Goal: Information Seeking & Learning: Learn about a topic

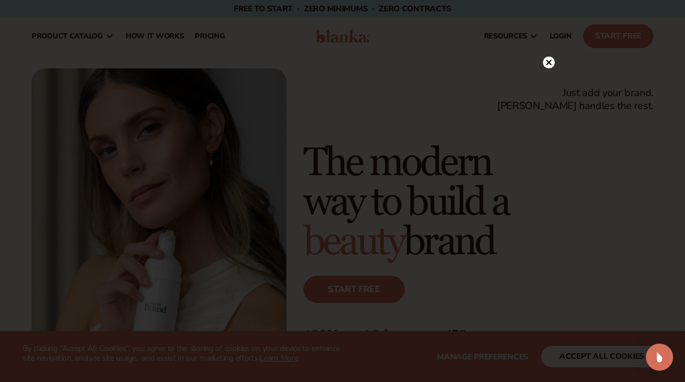
click at [547, 62] on icon at bounding box center [549, 63] width 12 height 12
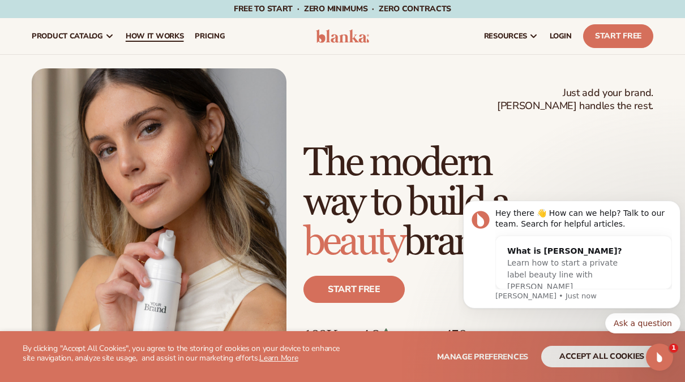
click at [161, 36] on span "How It Works" at bounding box center [155, 36] width 58 height 9
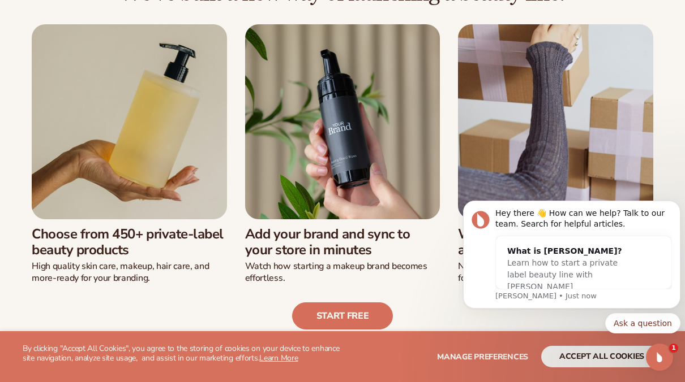
scroll to position [286, 0]
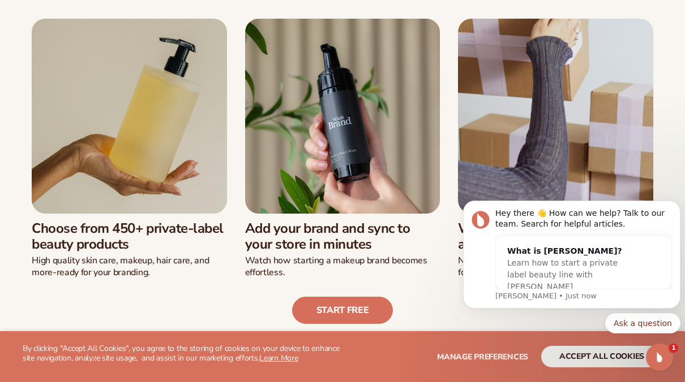
drag, startPoint x: 670, startPoint y: 146, endPoint x: 686, endPoint y: 166, distance: 25.4
click at [670, 146] on div "We’ve built a new way of launching a beauty line: Choose from 450+ private-labe…" at bounding box center [342, 150] width 685 height 349
click at [417, 291] on div "Start free" at bounding box center [342, 301] width 621 height 45
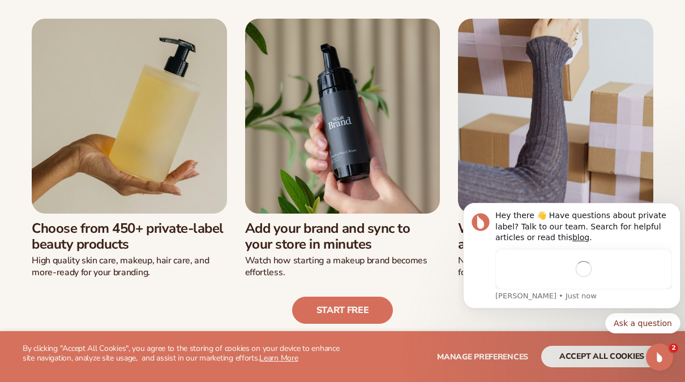
click at [676, 206] on icon "Dismiss notification" at bounding box center [676, 206] width 5 height 5
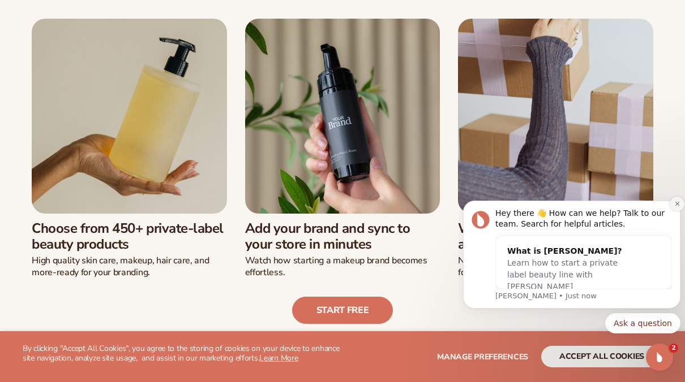
click at [676, 205] on icon "Dismiss notification" at bounding box center [677, 204] width 6 height 6
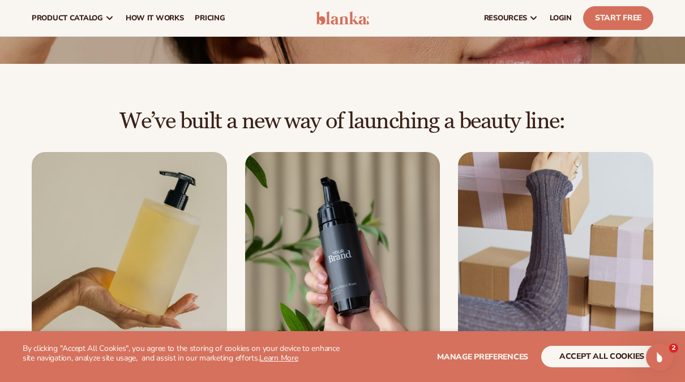
scroll to position [0, 0]
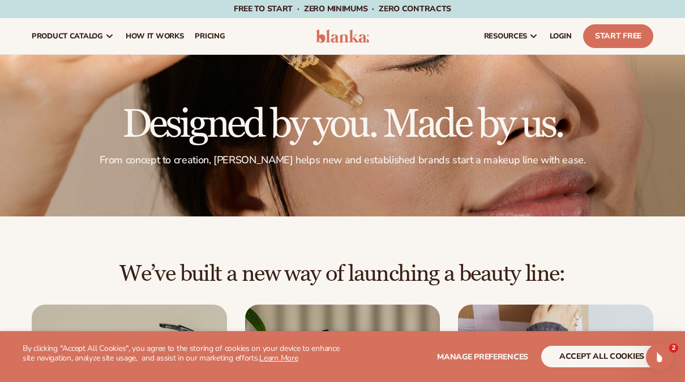
click at [231, 41] on nav "product catalog Private label products The Lab by Blanka" at bounding box center [165, 36] width 278 height 36
click at [192, 34] on link "pricing" at bounding box center [209, 36] width 41 height 36
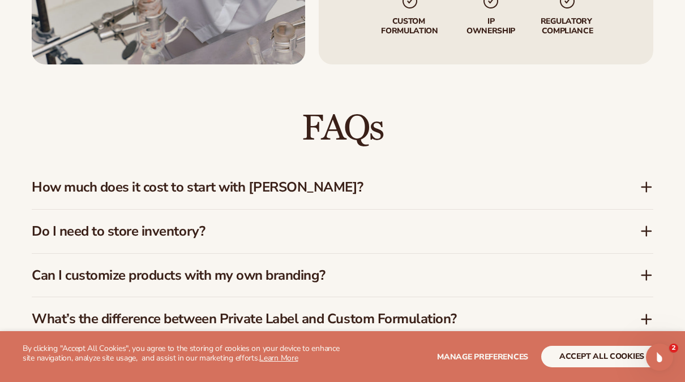
scroll to position [1610, 0]
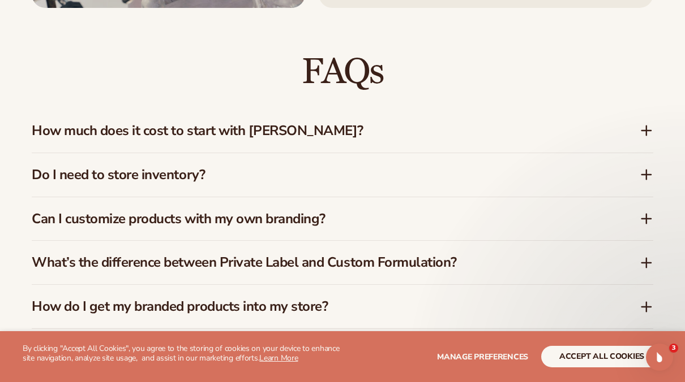
click at [643, 131] on icon at bounding box center [646, 131] width 14 height 14
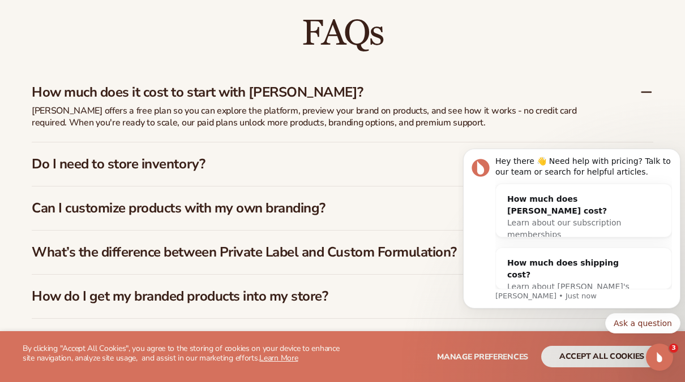
scroll to position [1667, 0]
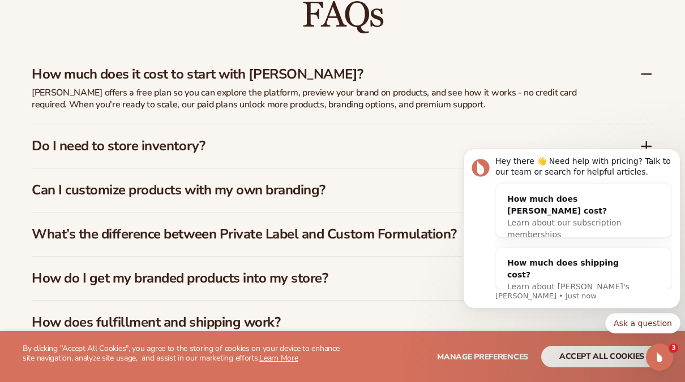
click at [318, 147] on h3 "Do I need to store inventory?" at bounding box center [319, 146] width 574 height 16
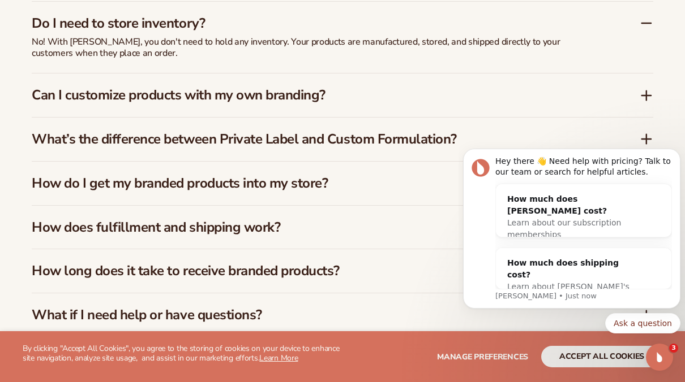
scroll to position [1780, 0]
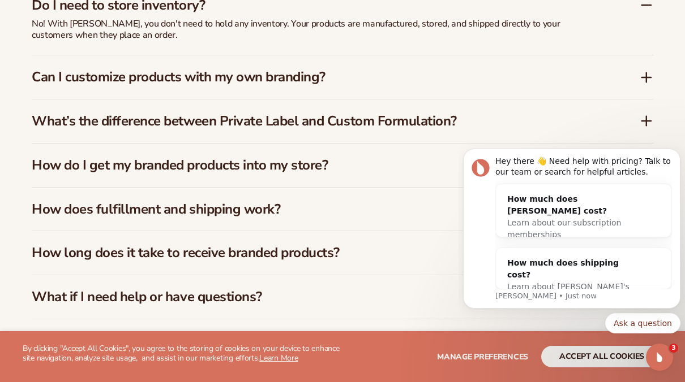
click at [645, 78] on icon at bounding box center [646, 78] width 9 height 0
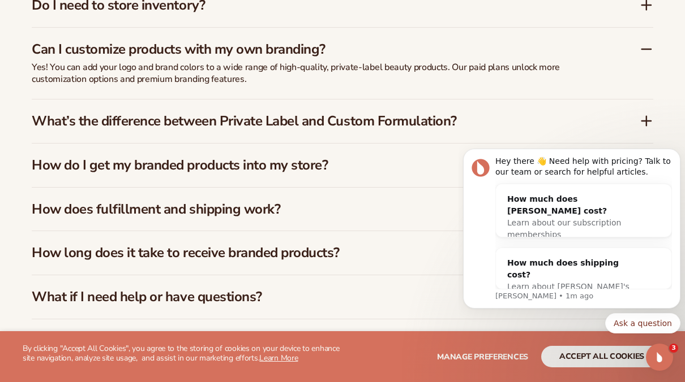
click html "Hey there 👋 Need help with pricing? Talk to our team or search for helpful arti…"
drag, startPoint x: 612, startPoint y: 126, endPoint x: 567, endPoint y: 121, distance: 45.5
click at [610, 126] on body "Hey there 👋 Need help with pricing? Talk to our team or search for helpful arti…" at bounding box center [571, 232] width 217 height 230
click at [452, 165] on h3 "How do I get my branded products into my store?" at bounding box center [319, 165] width 574 height 16
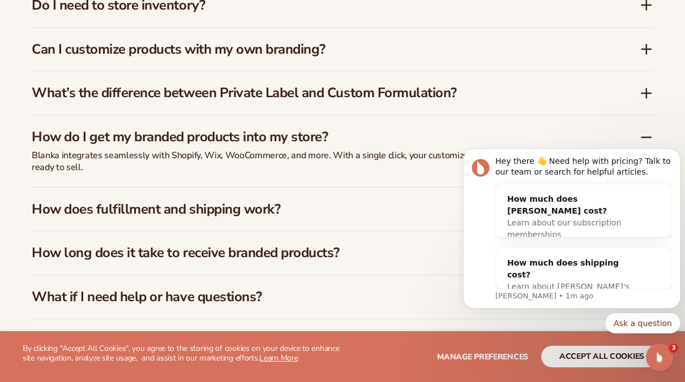
click at [640, 89] on icon at bounding box center [646, 94] width 14 height 14
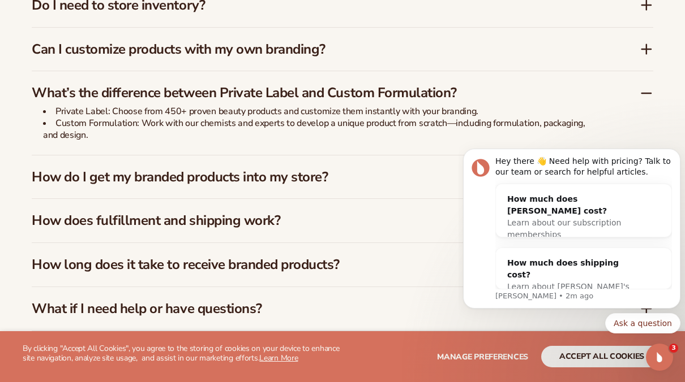
click at [147, 169] on h3 "How do I get my branded products into my store?" at bounding box center [319, 177] width 574 height 16
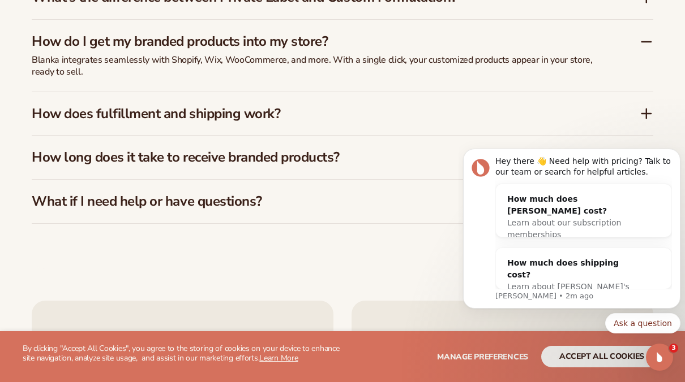
scroll to position [1893, 0]
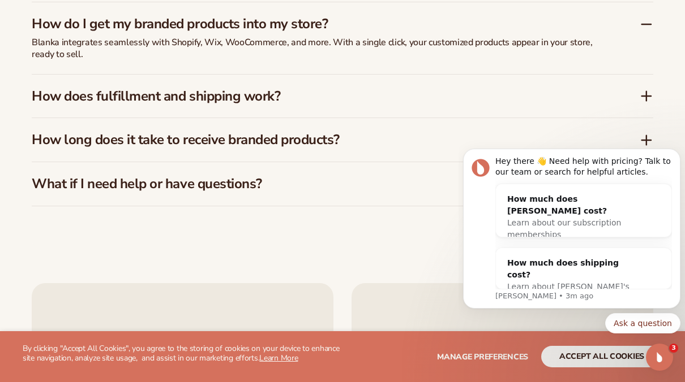
click at [646, 92] on icon at bounding box center [646, 96] width 0 height 9
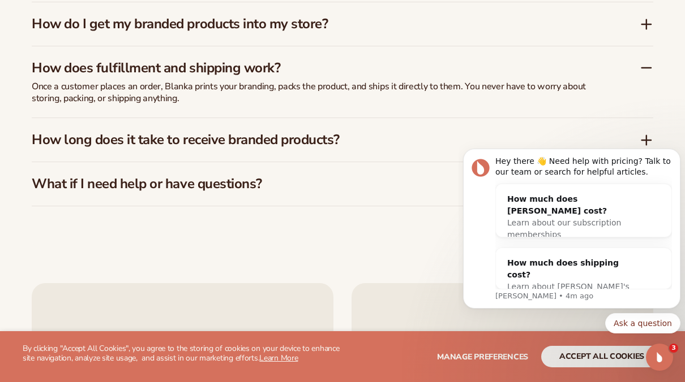
click at [649, 134] on body "Hey there 👋 Need help with pricing? Talk to our team or search for helpful arti…" at bounding box center [571, 232] width 217 height 230
click at [644, 135] on body "Hey there 👋 Need help with pricing? Talk to our team or search for helpful arti…" at bounding box center [571, 232] width 217 height 230
click at [636, 134] on body "Hey there 👋 Need help with pricing? Talk to our team or search for helpful arti…" at bounding box center [571, 232] width 217 height 230
click at [624, 140] on body "Hey there 👋 Need help with pricing? Talk to our team or search for helpful arti…" at bounding box center [571, 232] width 217 height 230
click at [654, 136] on body "Hey there 👋 Need help with pricing? Talk to our team or search for helpful arti…" at bounding box center [571, 232] width 217 height 230
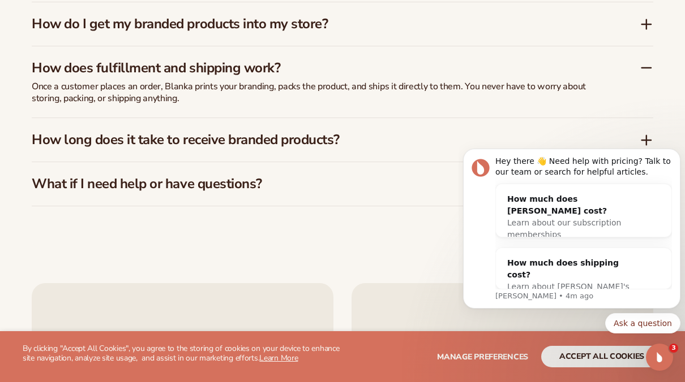
drag, startPoint x: 613, startPoint y: 132, endPoint x: 468, endPoint y: 125, distance: 145.6
click at [590, 135] on body "Hey there 👋 Need help with pricing? Talk to our team or search for helpful arti…" at bounding box center [571, 232] width 217 height 230
click at [97, 132] on h3 "How long does it take to receive branded products?" at bounding box center [319, 140] width 574 height 16
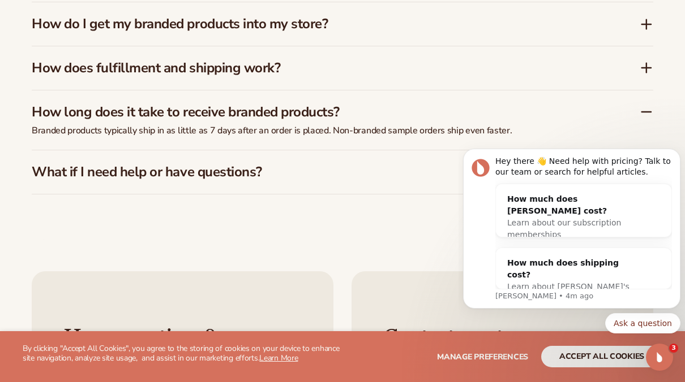
click at [276, 172] on h3 "What if I need help or have questions?" at bounding box center [319, 172] width 574 height 16
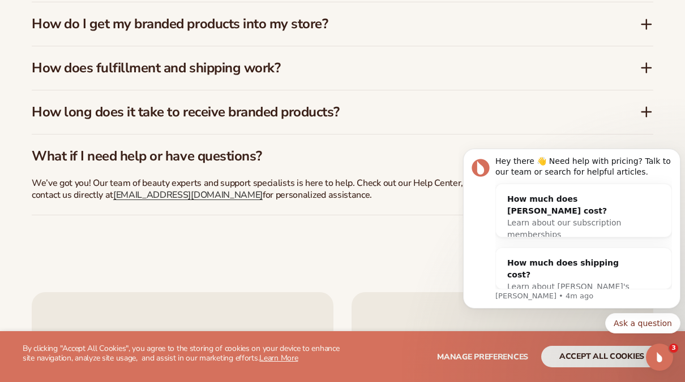
click at [428, 191] on p "We’ve got you! Our team of beauty experts and support specialists is here to he…" at bounding box center [315, 190] width 566 height 24
click at [677, 152] on icon "Dismiss notification" at bounding box center [676, 152] width 4 height 4
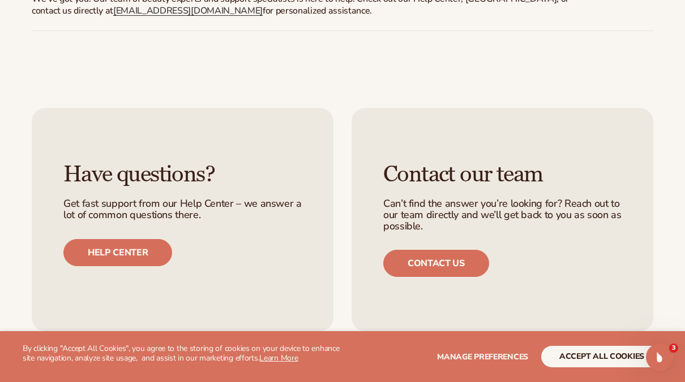
scroll to position [2119, 0]
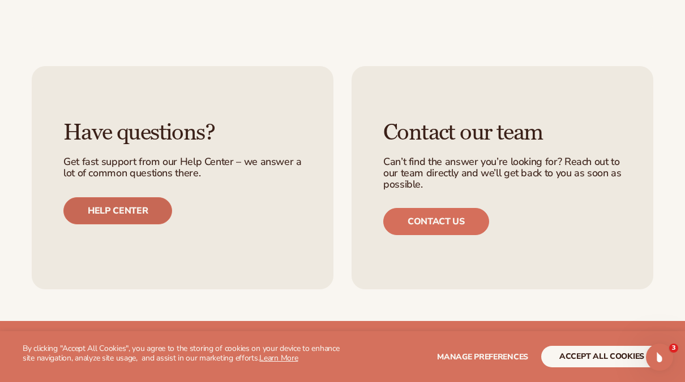
click at [122, 205] on link "Help center" at bounding box center [117, 210] width 109 height 27
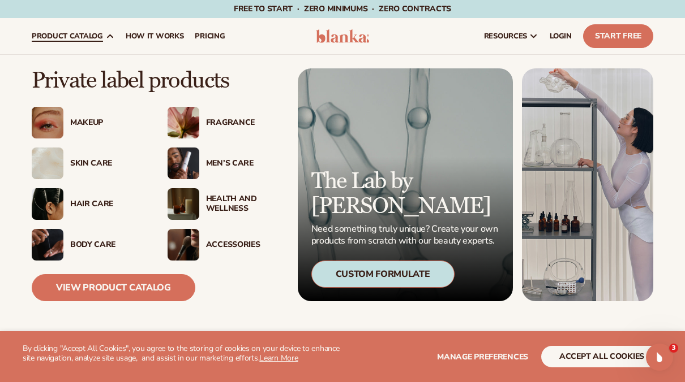
click at [75, 120] on div "Makeup" at bounding box center [107, 123] width 75 height 10
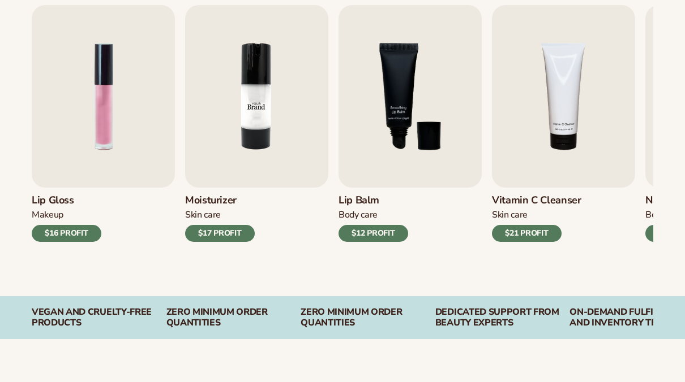
scroll to position [396, 0]
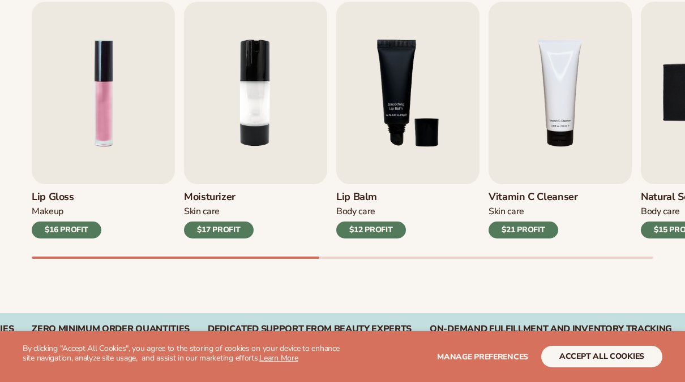
drag, startPoint x: 223, startPoint y: 254, endPoint x: 360, endPoint y: 268, distance: 137.6
click at [360, 268] on div "Best sellers Private label products to start your beauty and self care line tod…" at bounding box center [342, 111] width 685 height 406
drag, startPoint x: 289, startPoint y: 250, endPoint x: 385, endPoint y: 248, distance: 96.2
click at [385, 248] on div "Lip Gloss Makeup $16 PROFIT Moisturizer Skin Care $17 PROFIT Lip Balm Body Care…" at bounding box center [358, 130] width 653 height 257
drag, startPoint x: 299, startPoint y: 255, endPoint x: 579, endPoint y: 221, distance: 282.7
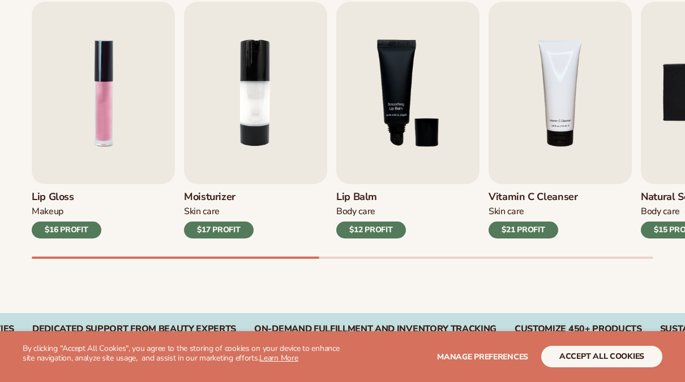
click at [545, 240] on div "Lip Gloss Makeup $16 PROFIT Moisturizer Skin Care $17 PROFIT Lip Balm Body Care…" at bounding box center [358, 130] width 653 height 257
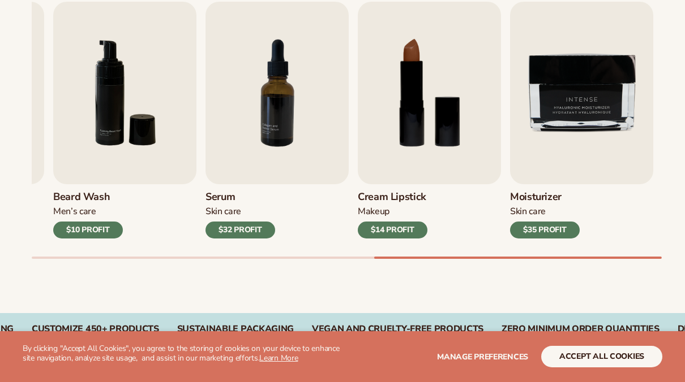
drag, startPoint x: 389, startPoint y: 253, endPoint x: 88, endPoint y: 258, distance: 301.0
click at [88, 258] on div "Lip Gloss Makeup $16 PROFIT Moisturizer Skin Care $17 PROFIT Lip Balm Body Care…" at bounding box center [358, 130] width 653 height 257
drag, startPoint x: 362, startPoint y: 260, endPoint x: 13, endPoint y: 238, distance: 349.2
click at [13, 238] on div "Best sellers Private label products to start your beauty and self care line tod…" at bounding box center [342, 111] width 685 height 406
click at [33, 260] on div "Best sellers Private label products to start your beauty and self care line tod…" at bounding box center [342, 111] width 685 height 406
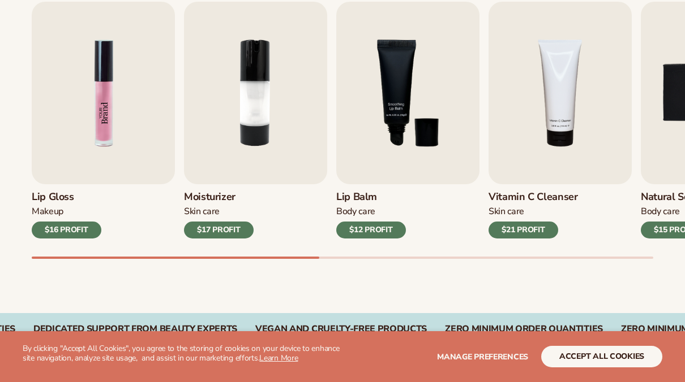
click at [99, 148] on img "1 / 9" at bounding box center [103, 93] width 143 height 183
click at [111, 122] on img "1 / 9" at bounding box center [103, 93] width 143 height 183
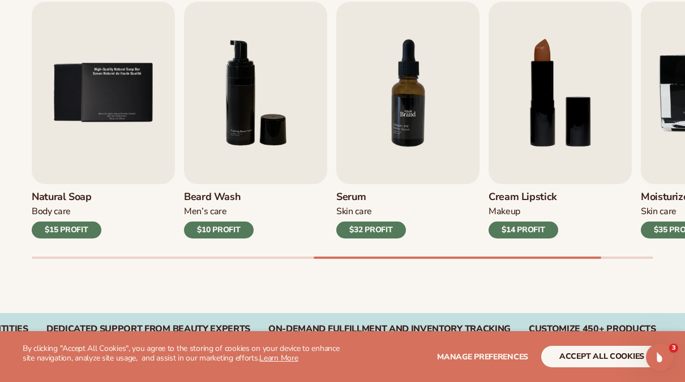
scroll to position [0, 0]
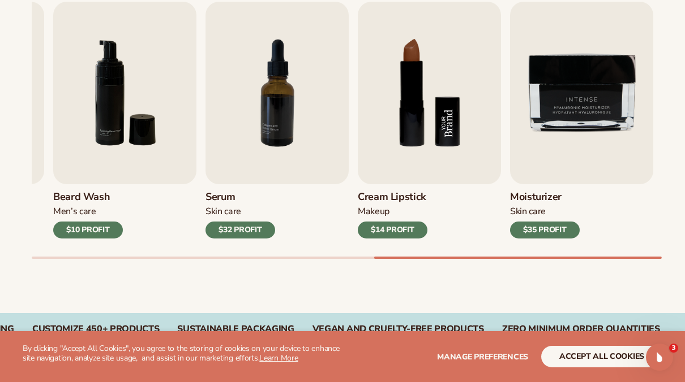
click at [397, 67] on img "8 / 9" at bounding box center [429, 93] width 143 height 183
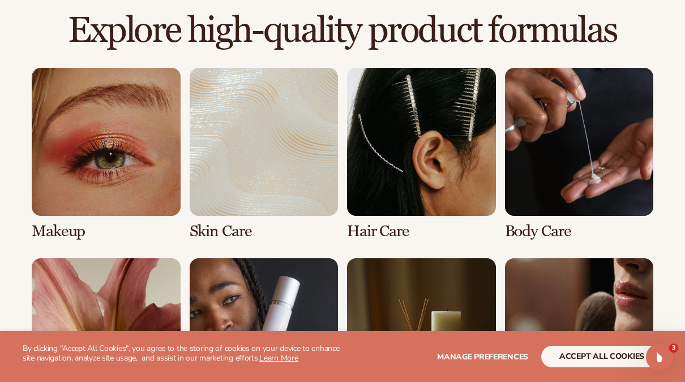
scroll to position [793, 0]
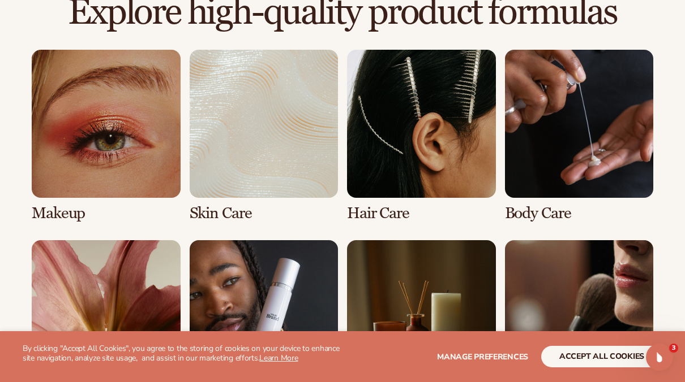
click at [93, 124] on link "1 / 8" at bounding box center [106, 136] width 149 height 173
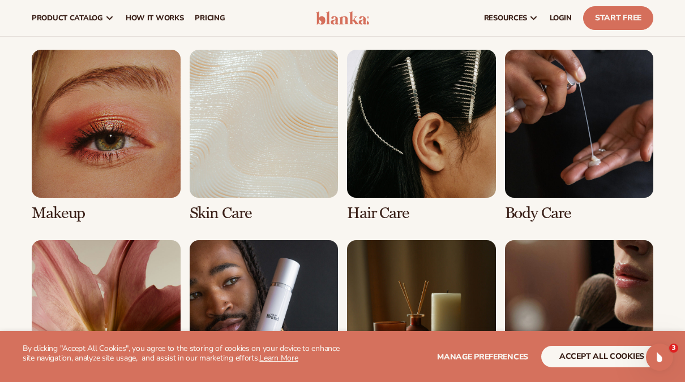
click at [132, 130] on link "1 / 8" at bounding box center [106, 136] width 149 height 173
click at [134, 130] on link "1 / 8" at bounding box center [106, 136] width 149 height 173
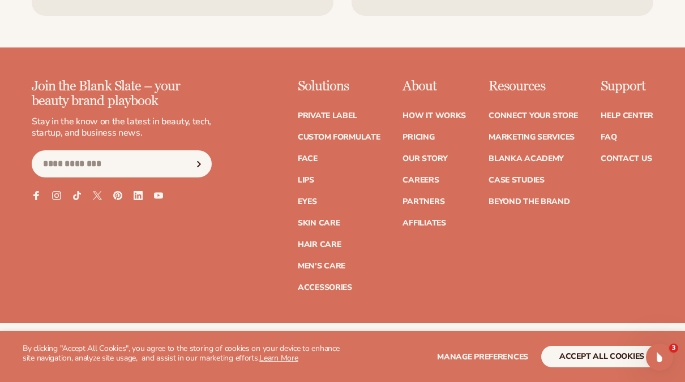
scroll to position [1918, 0]
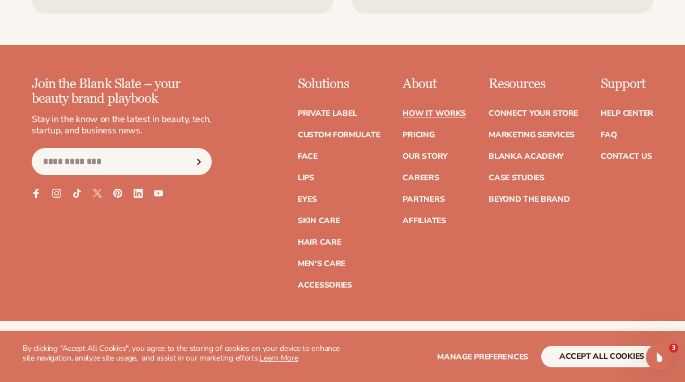
click at [446, 110] on link "How It Works" at bounding box center [433, 114] width 63 height 8
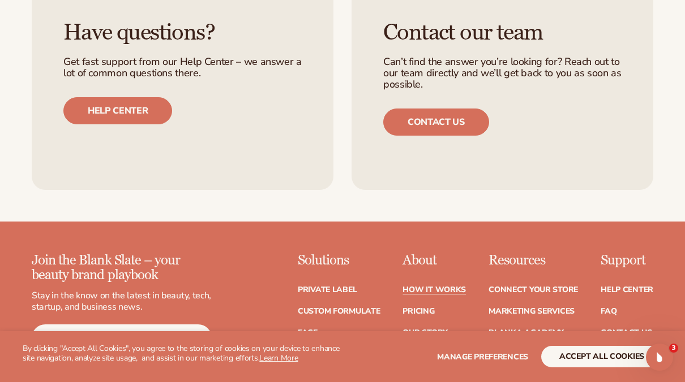
scroll to position [2376, 0]
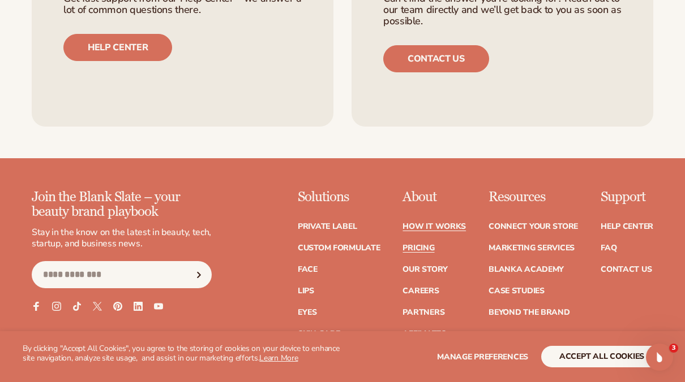
click at [424, 244] on link "Pricing" at bounding box center [418, 248] width 32 height 8
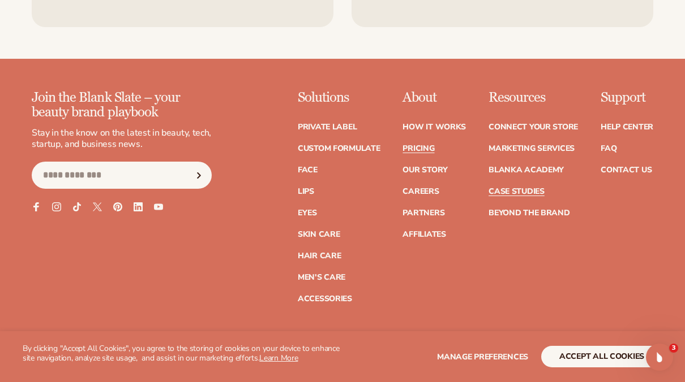
scroll to position [2346, 0]
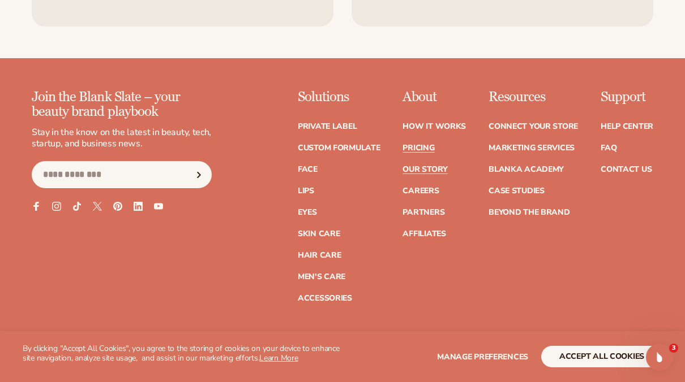
click at [425, 166] on link "Our Story" at bounding box center [424, 170] width 45 height 8
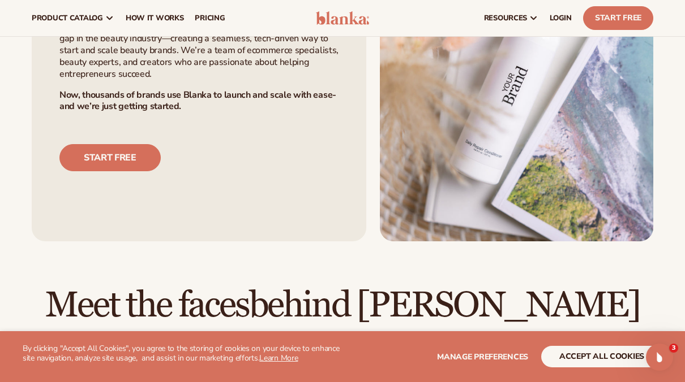
scroll to position [735, 0]
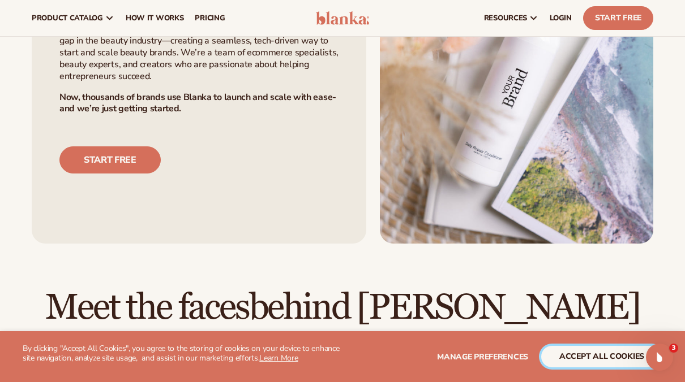
click at [616, 352] on button "accept all cookies" at bounding box center [601, 356] width 121 height 21
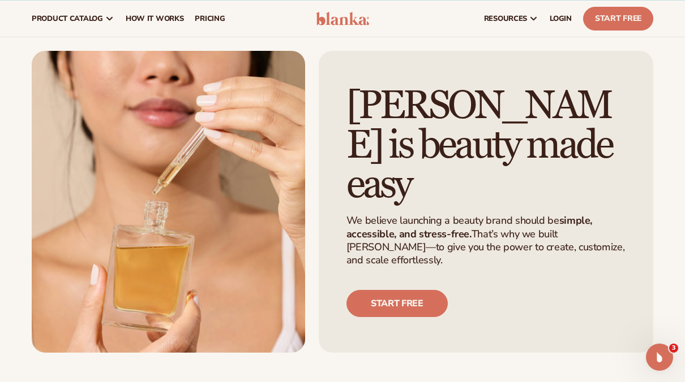
scroll to position [0, 0]
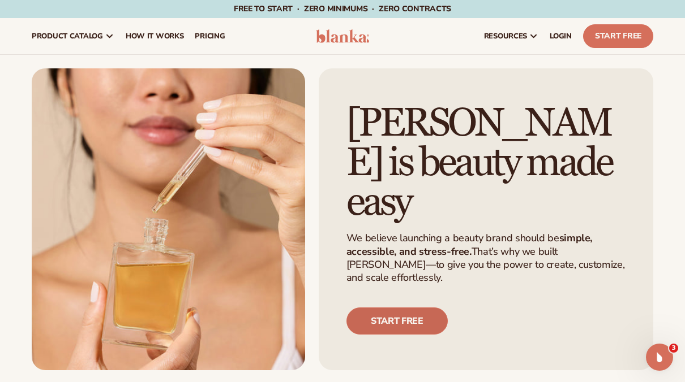
click at [393, 308] on link "Start free" at bounding box center [396, 321] width 101 height 27
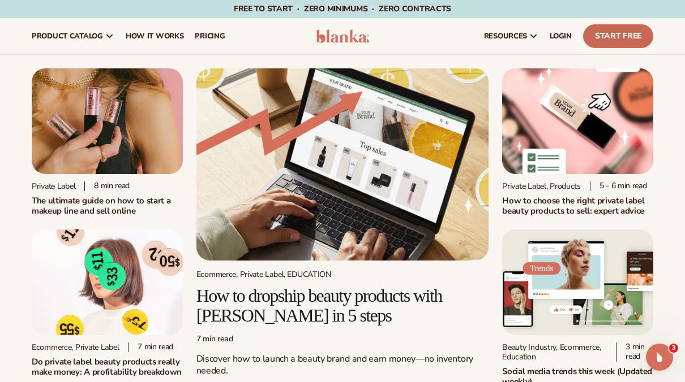
click at [604, 34] on link "Start Free" at bounding box center [618, 36] width 70 height 24
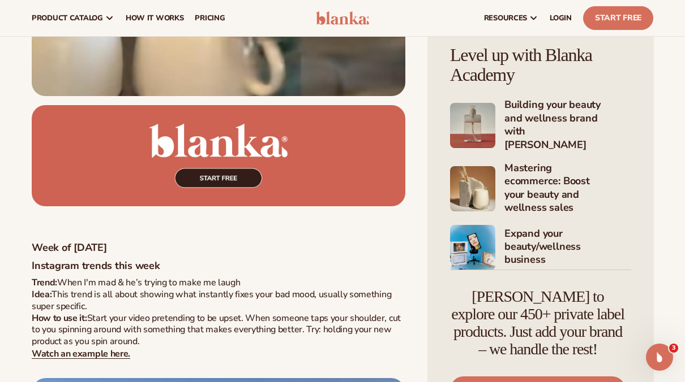
scroll to position [4922, 0]
